Goal: Information Seeking & Learning: Learn about a topic

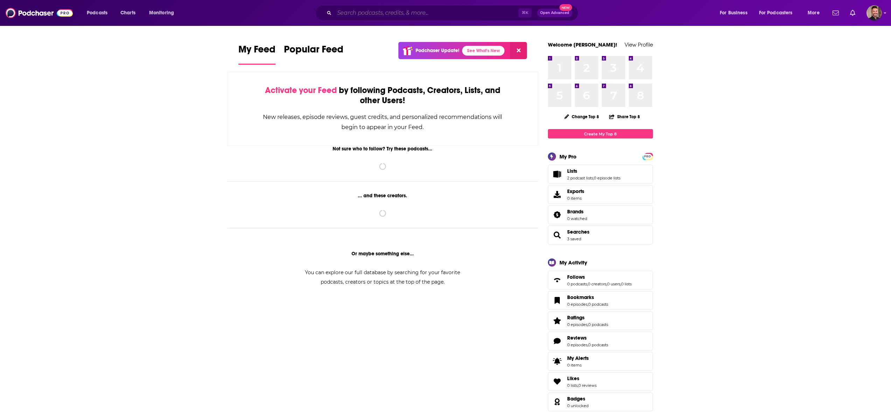
click at [353, 11] on input "Search podcasts, credits, & more..." at bounding box center [426, 12] width 184 height 11
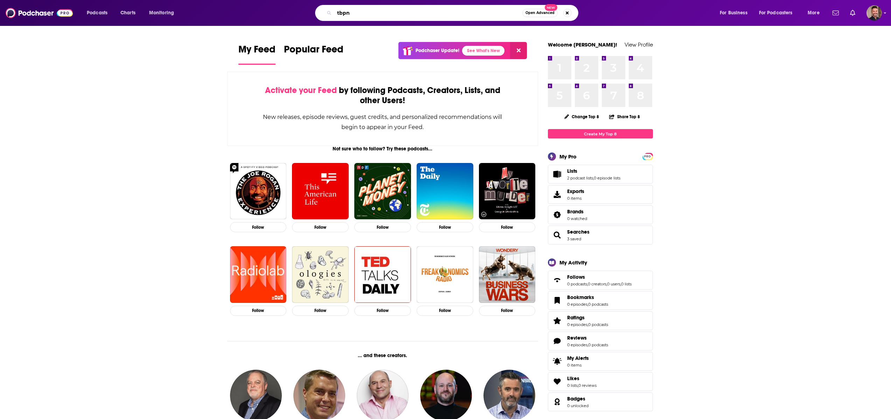
type input "tbpn"
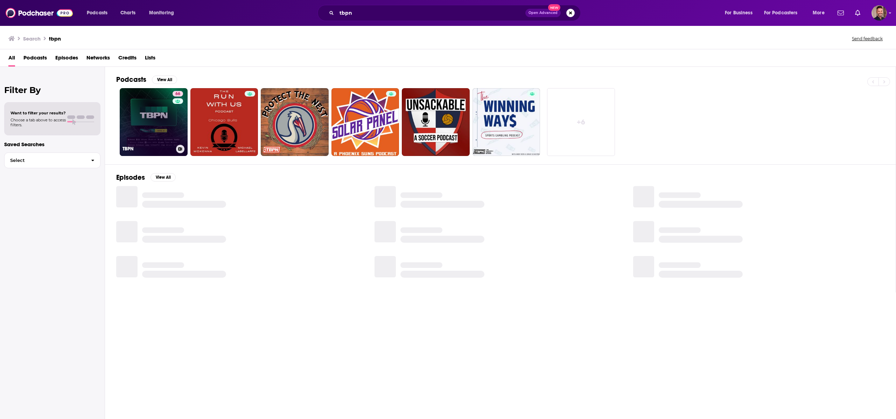
click at [167, 111] on link "66 TBPN" at bounding box center [154, 122] width 68 height 68
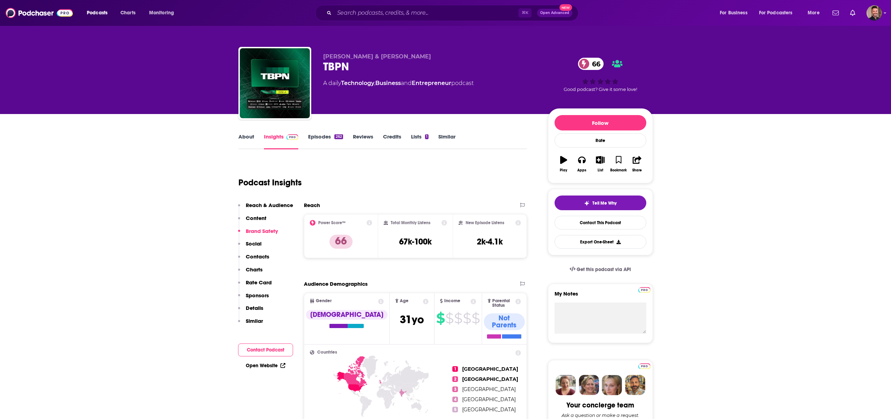
click at [451, 140] on link "Similar" at bounding box center [446, 141] width 17 height 16
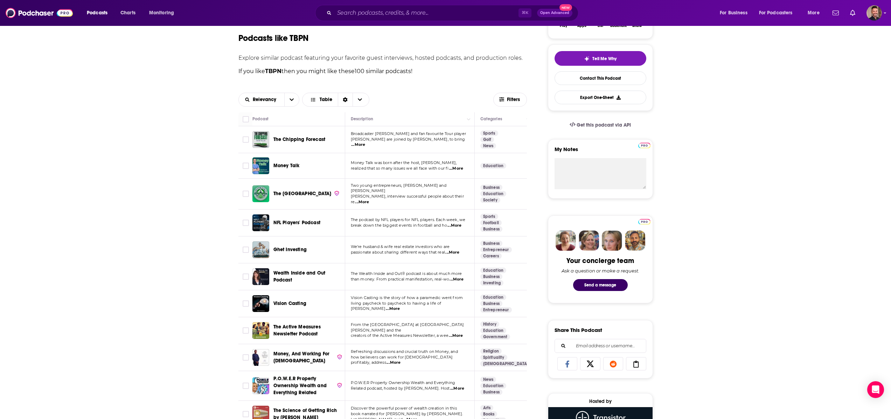
scroll to position [140, 0]
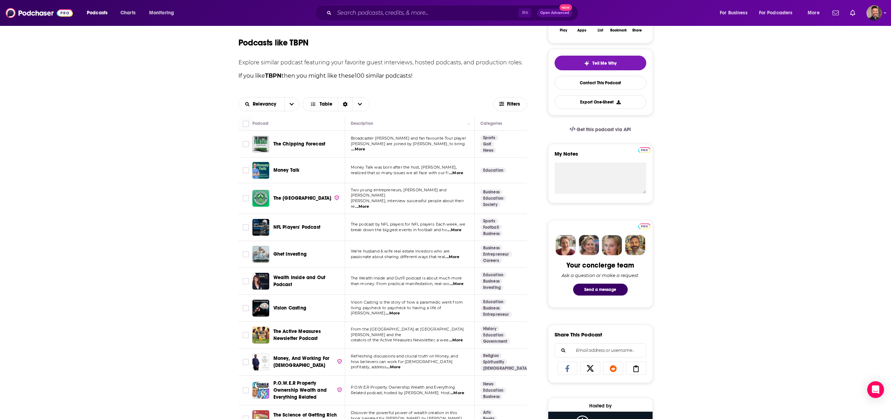
click at [369, 204] on span "...More" at bounding box center [362, 207] width 14 height 6
click at [365, 147] on span "...More" at bounding box center [358, 150] width 14 height 6
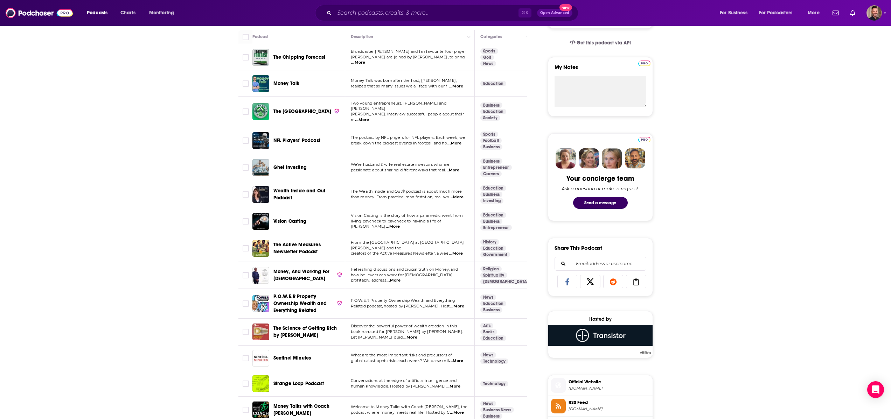
scroll to position [0, 0]
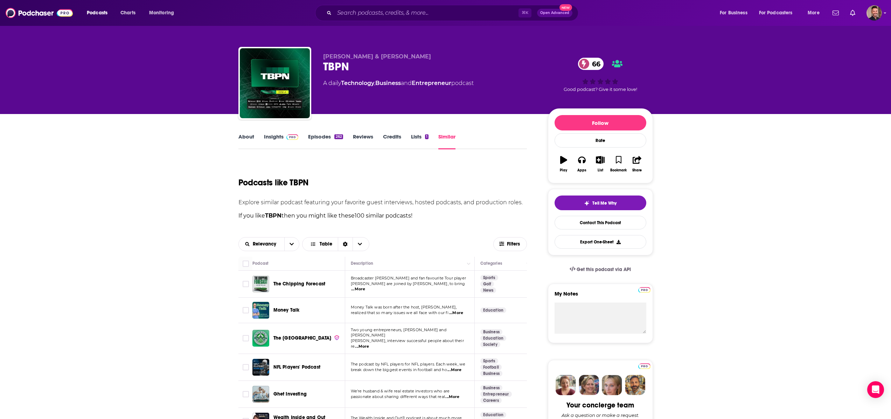
click at [248, 136] on link "About" at bounding box center [246, 141] width 16 height 16
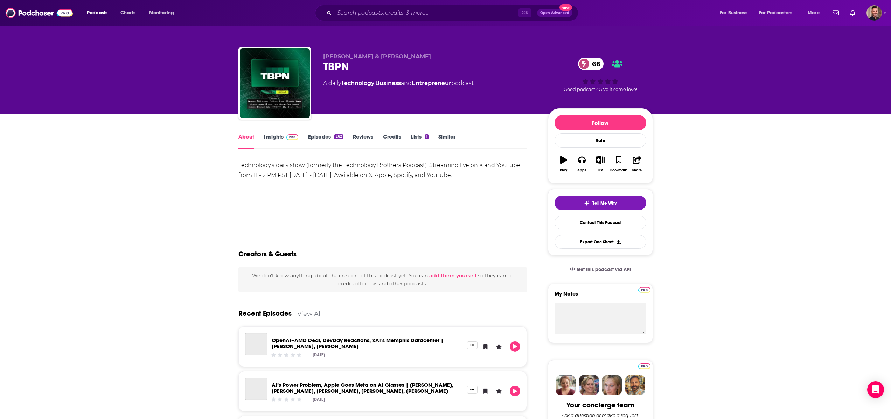
click at [275, 135] on link "Insights" at bounding box center [281, 141] width 35 height 16
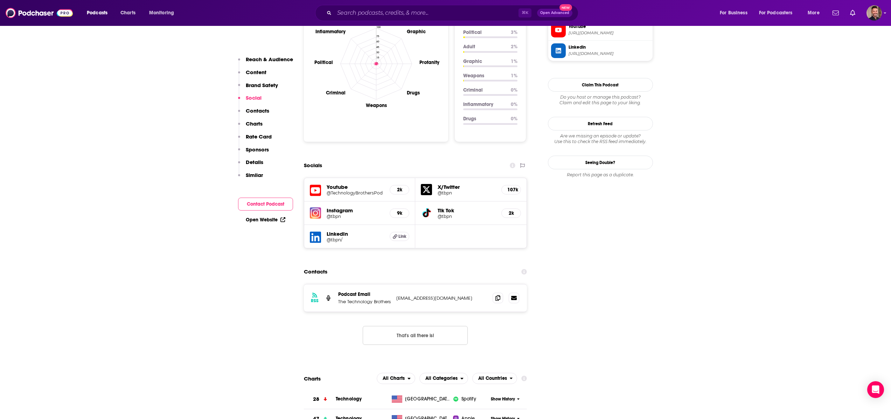
scroll to position [686, 0]
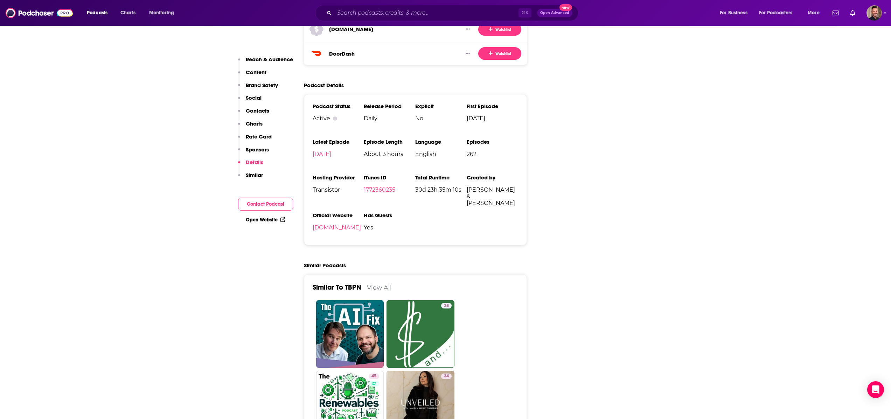
scroll to position [1460, 0]
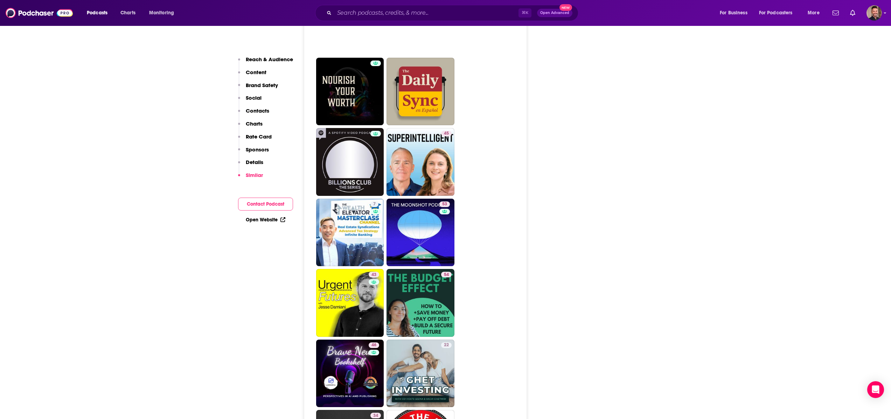
scroll to position [2085, 0]
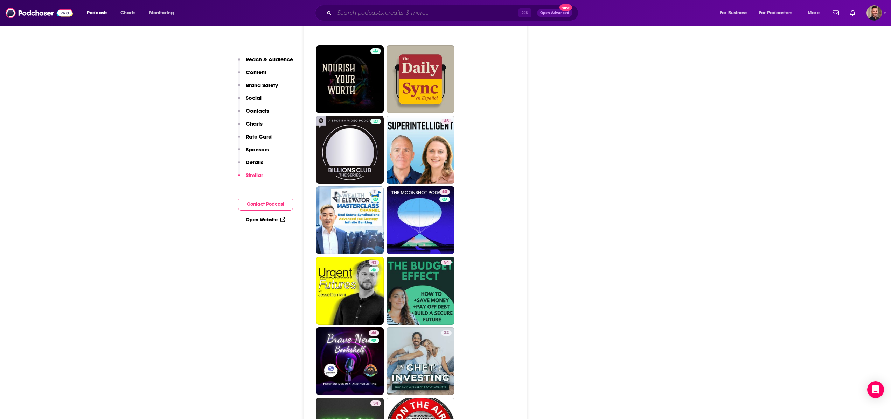
click at [353, 13] on input "Search podcasts, credits, & more..." at bounding box center [426, 12] width 184 height 11
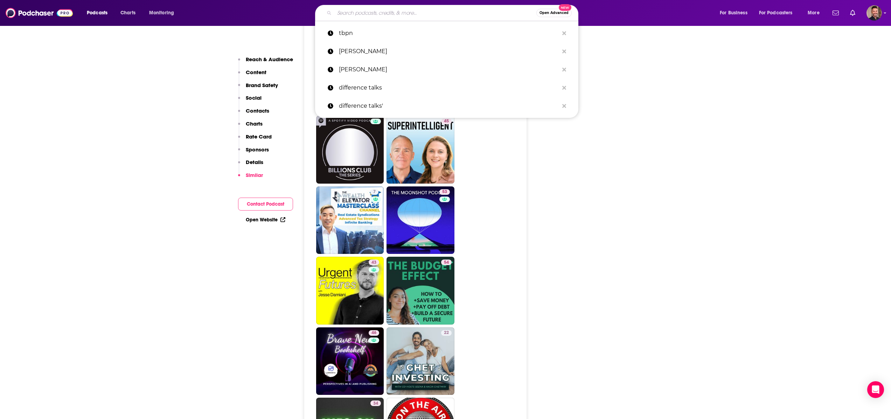
paste input "BG2Pod with [PERSON_NAME] and [PERSON_NAME]"
type input "BG2Pod with [PERSON_NAME] and [PERSON_NAME]"
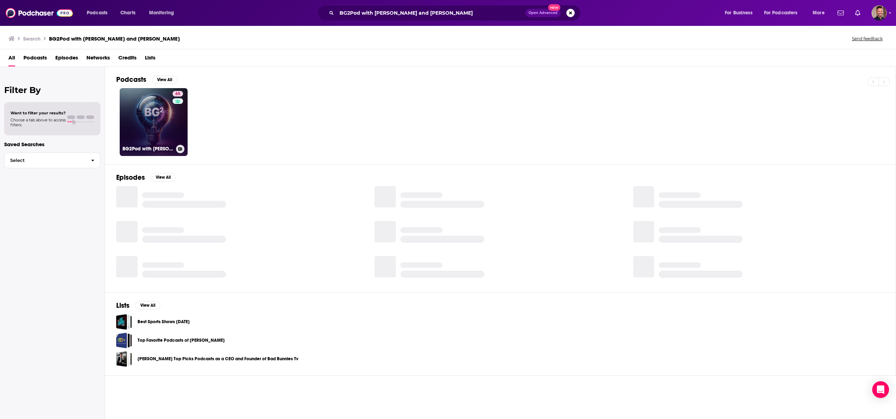
click at [135, 122] on link "65 BG2Pod with [PERSON_NAME] and [PERSON_NAME]" at bounding box center [154, 122] width 68 height 68
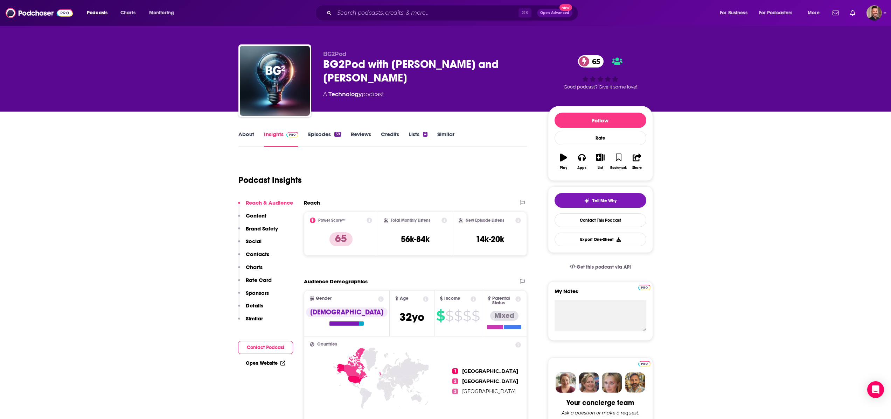
scroll to position [3, 0]
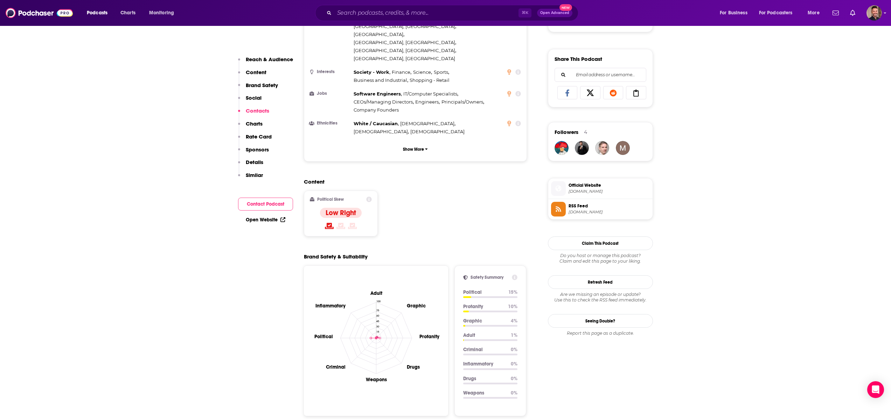
scroll to position [0, 0]
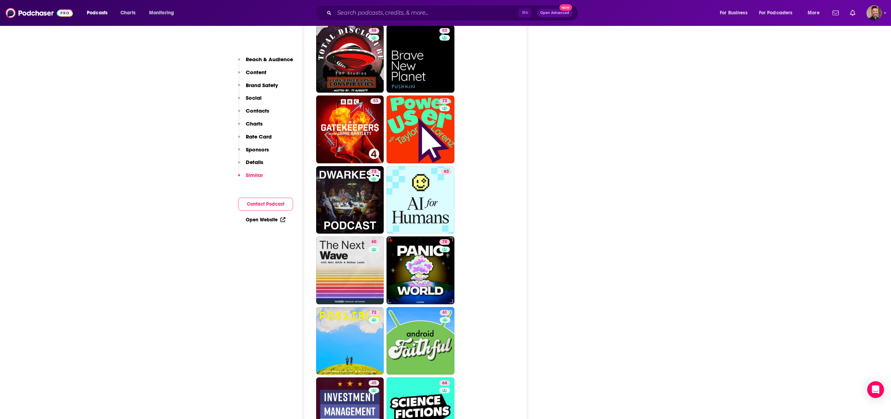
scroll to position [1568, 0]
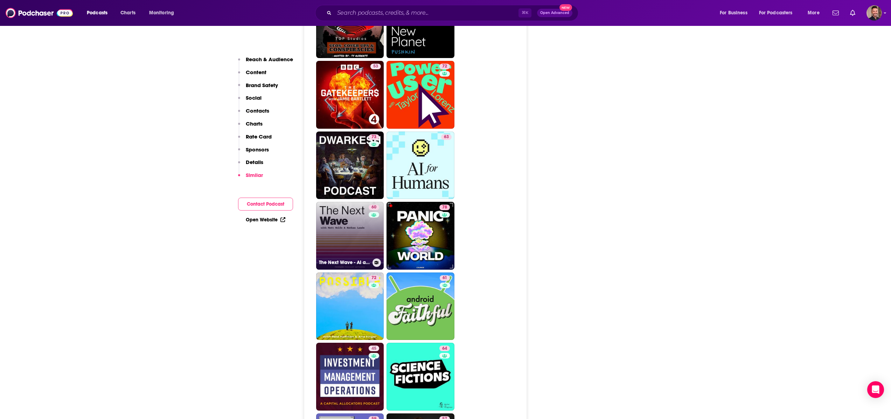
click at [351, 202] on link "60 The Next Wave - AI and The Future of Technology" at bounding box center [350, 236] width 68 height 68
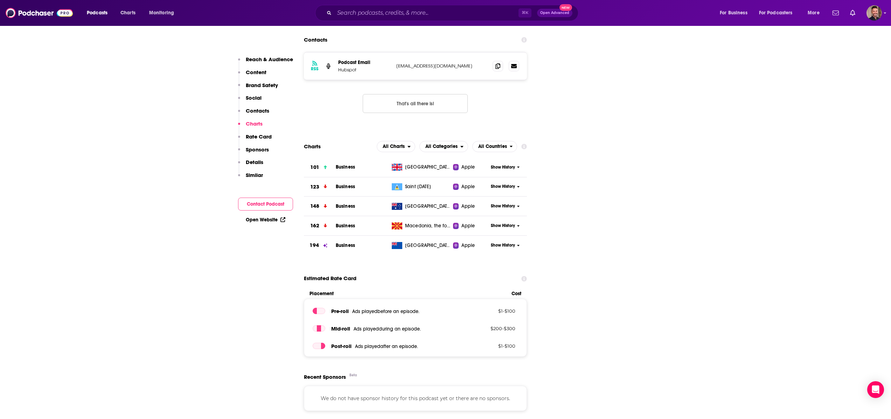
scroll to position [743, 0]
type input "[URL][DOMAIN_NAME][PERSON_NAME]"
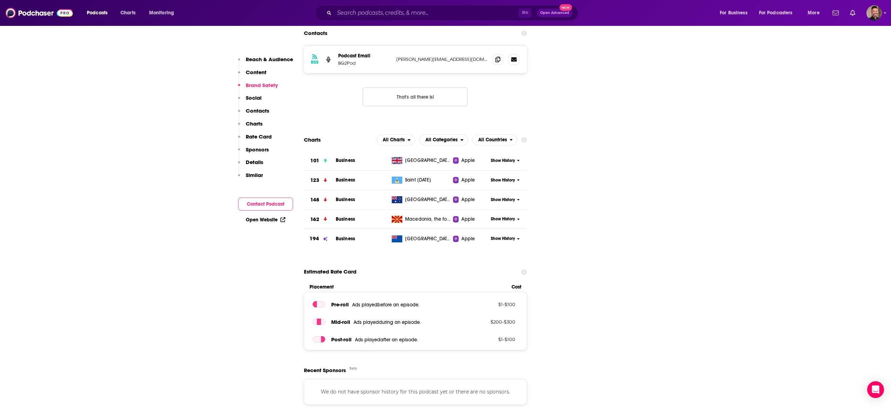
scroll to position [1049, 0]
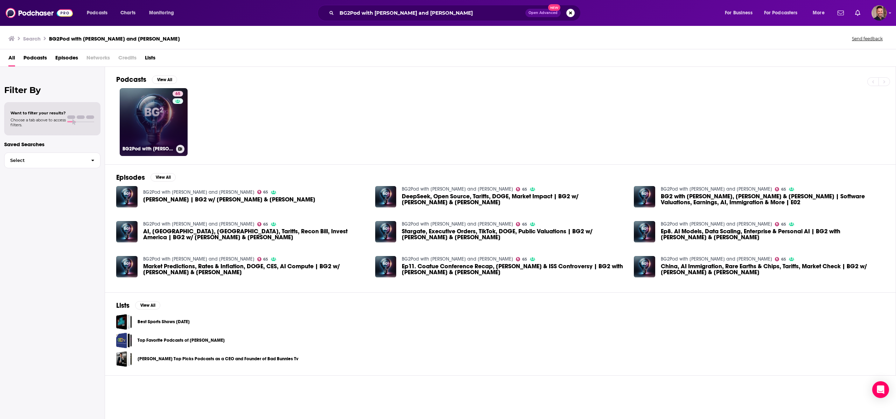
click at [143, 133] on link "65 BG2Pod with [PERSON_NAME] and [PERSON_NAME]" at bounding box center [154, 122] width 68 height 68
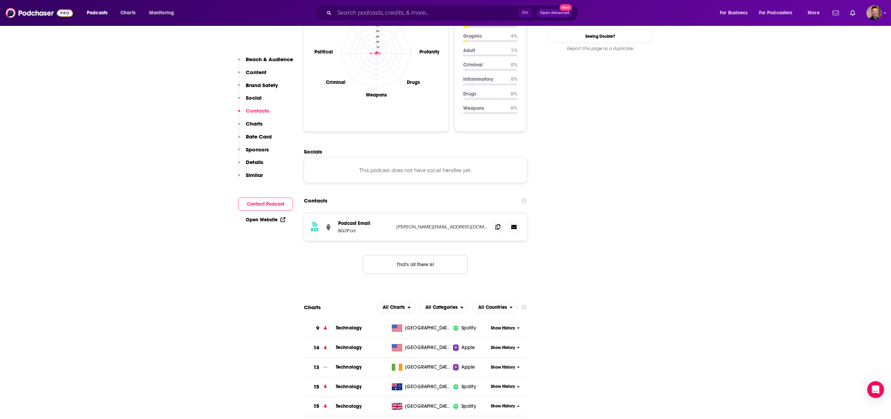
scroll to position [805, 0]
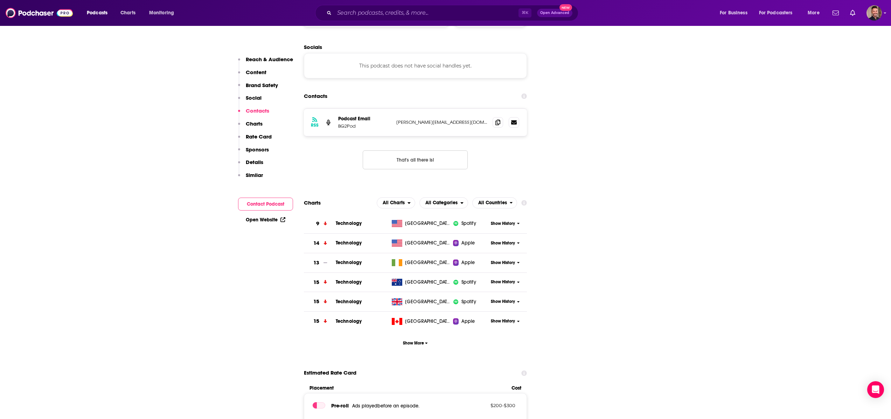
click at [350, 220] on span "Technology" at bounding box center [349, 223] width 26 height 6
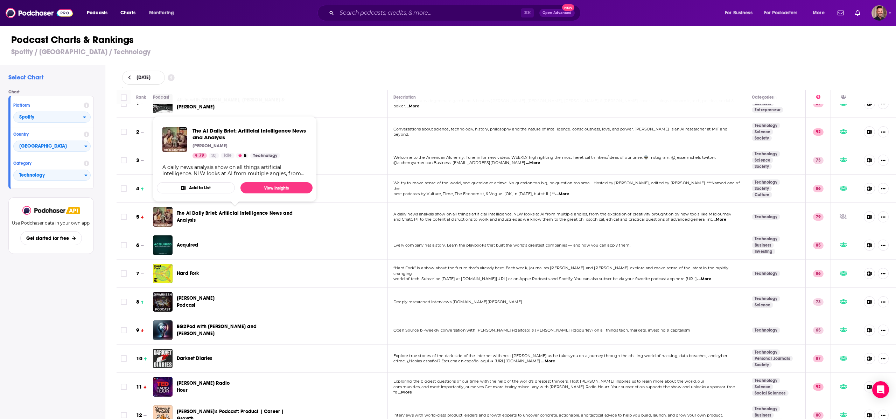
scroll to position [67, 0]
